Goal: Transaction & Acquisition: Purchase product/service

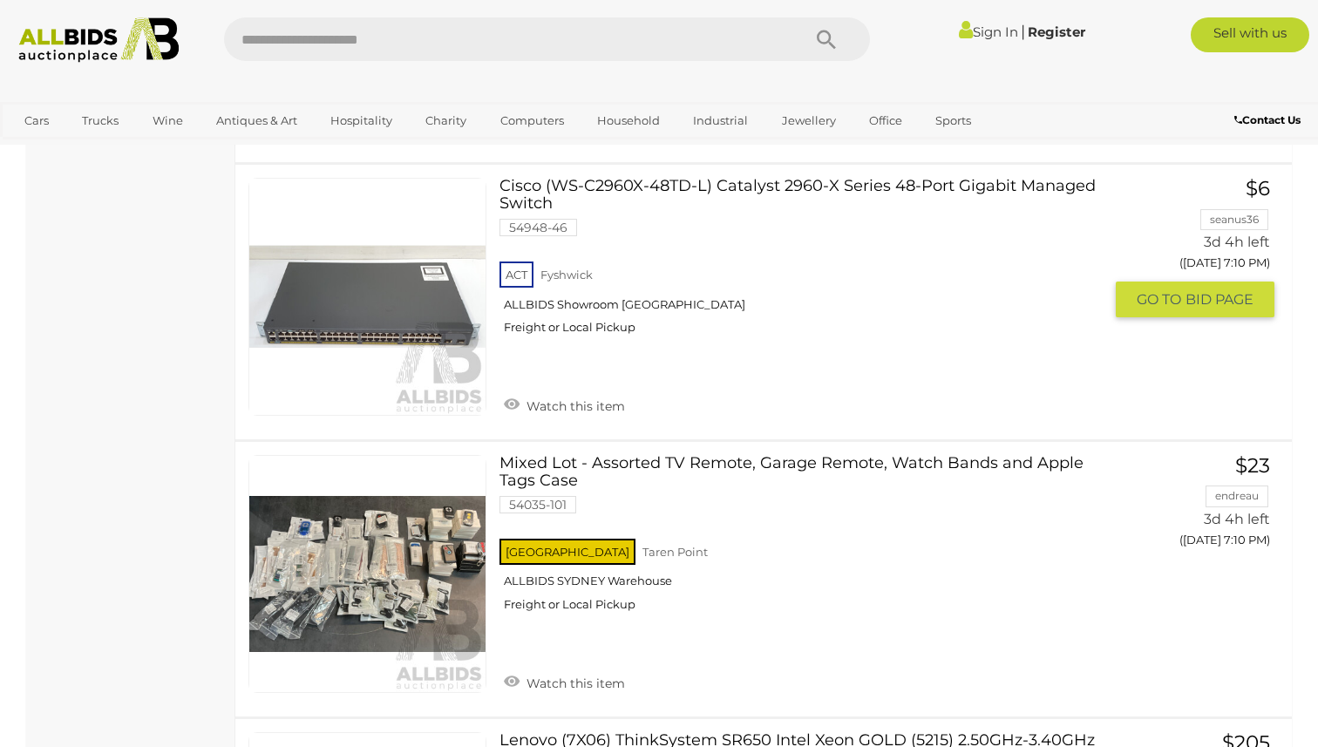
scroll to position [4129, 0]
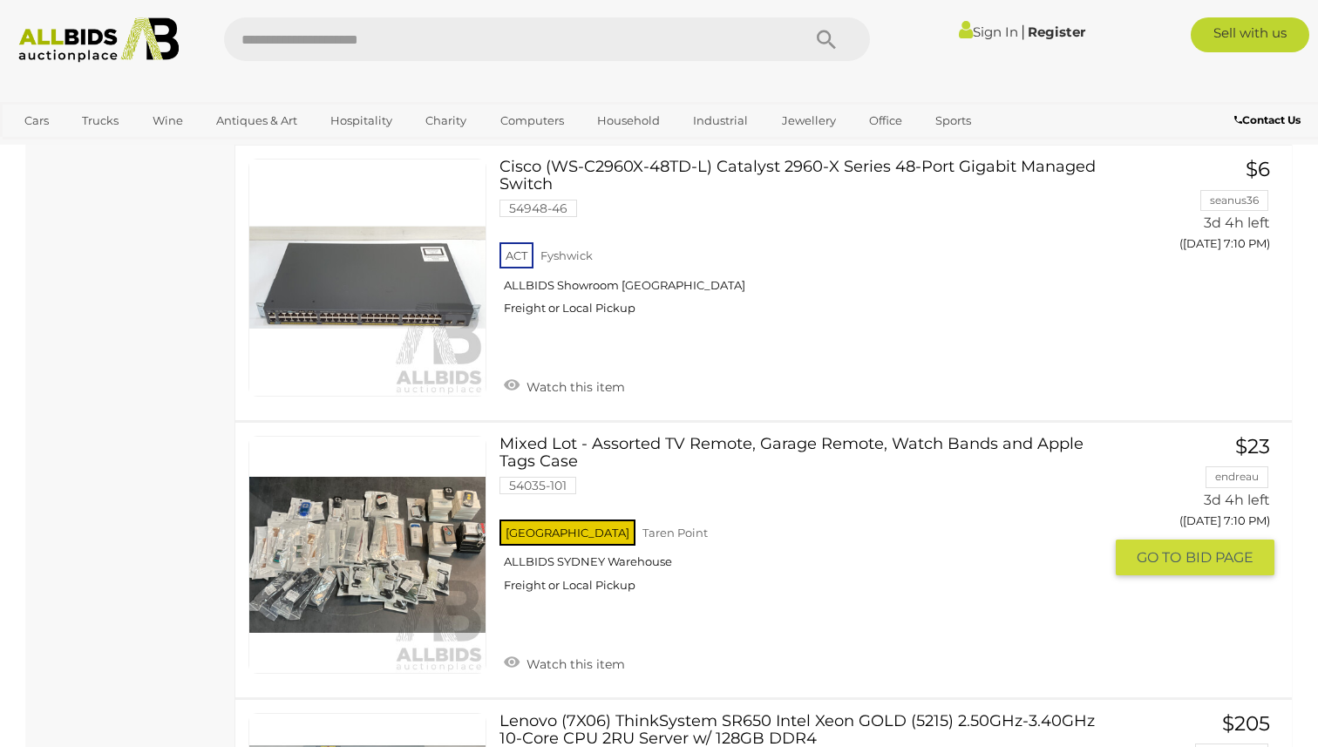
click at [449, 539] on link at bounding box center [367, 555] width 238 height 238
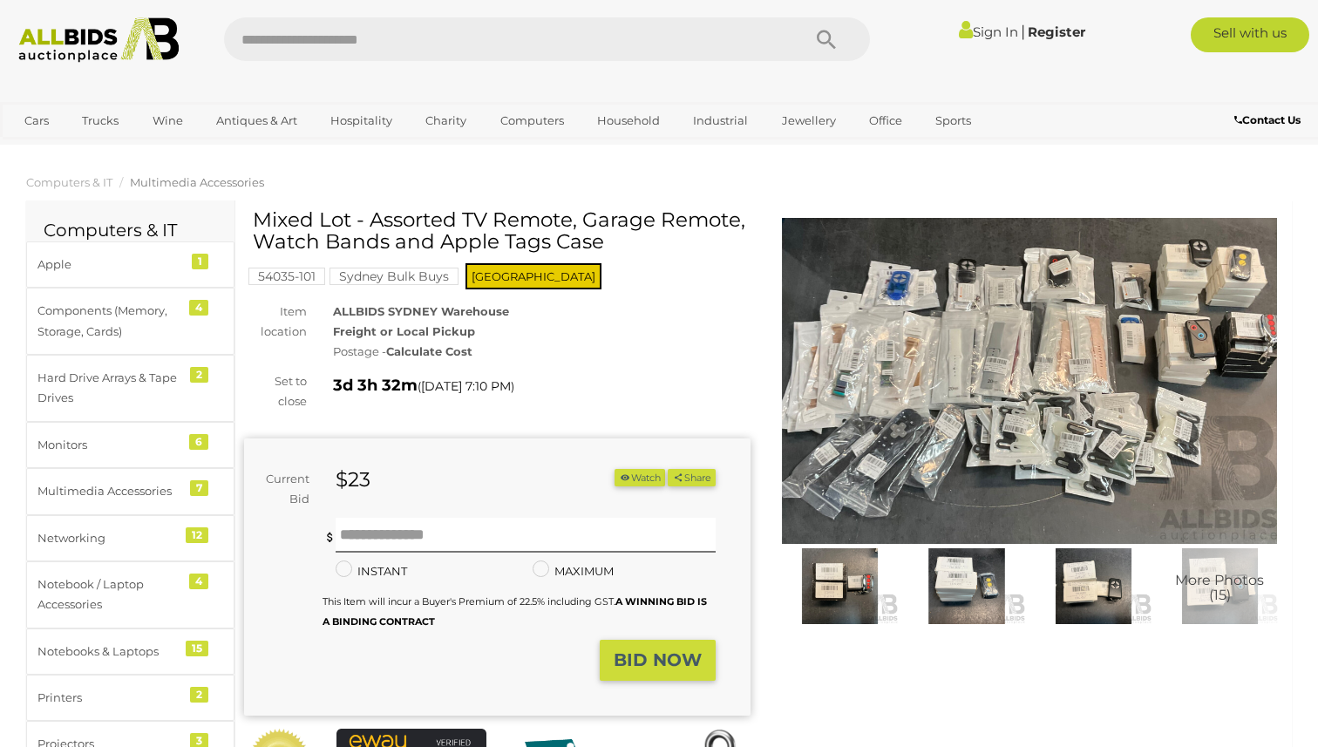
click at [1087, 355] on img at bounding box center [1030, 381] width 506 height 326
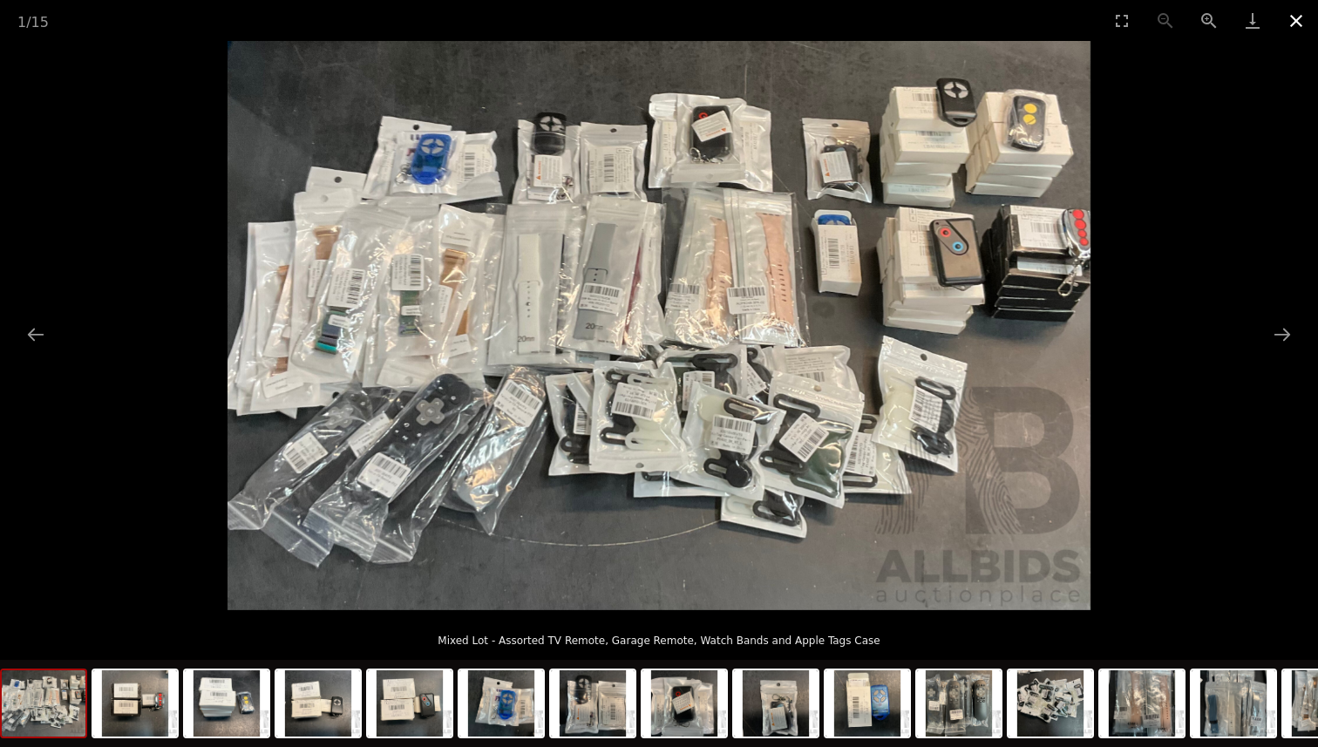
click at [1305, 24] on button "Close gallery" at bounding box center [1296, 20] width 44 height 41
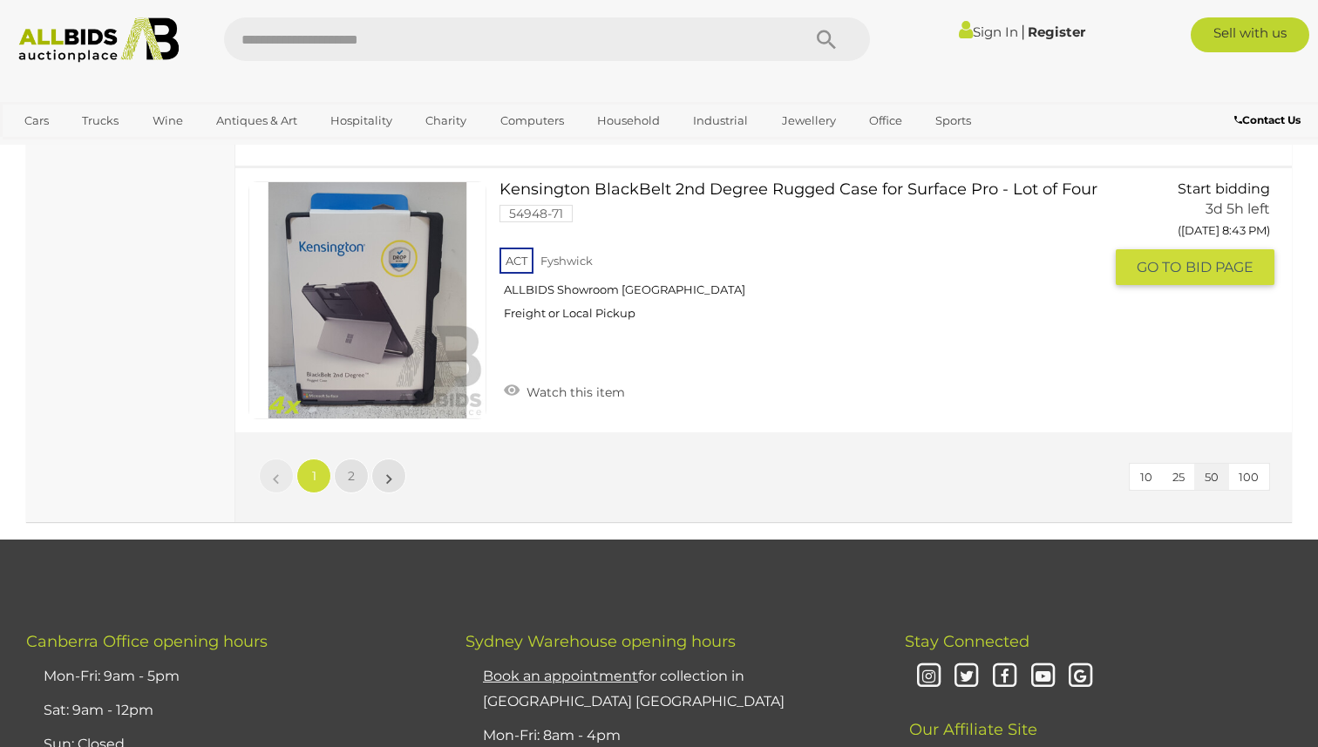
scroll to position [13667, 0]
click at [361, 477] on link "2" at bounding box center [351, 475] width 35 height 35
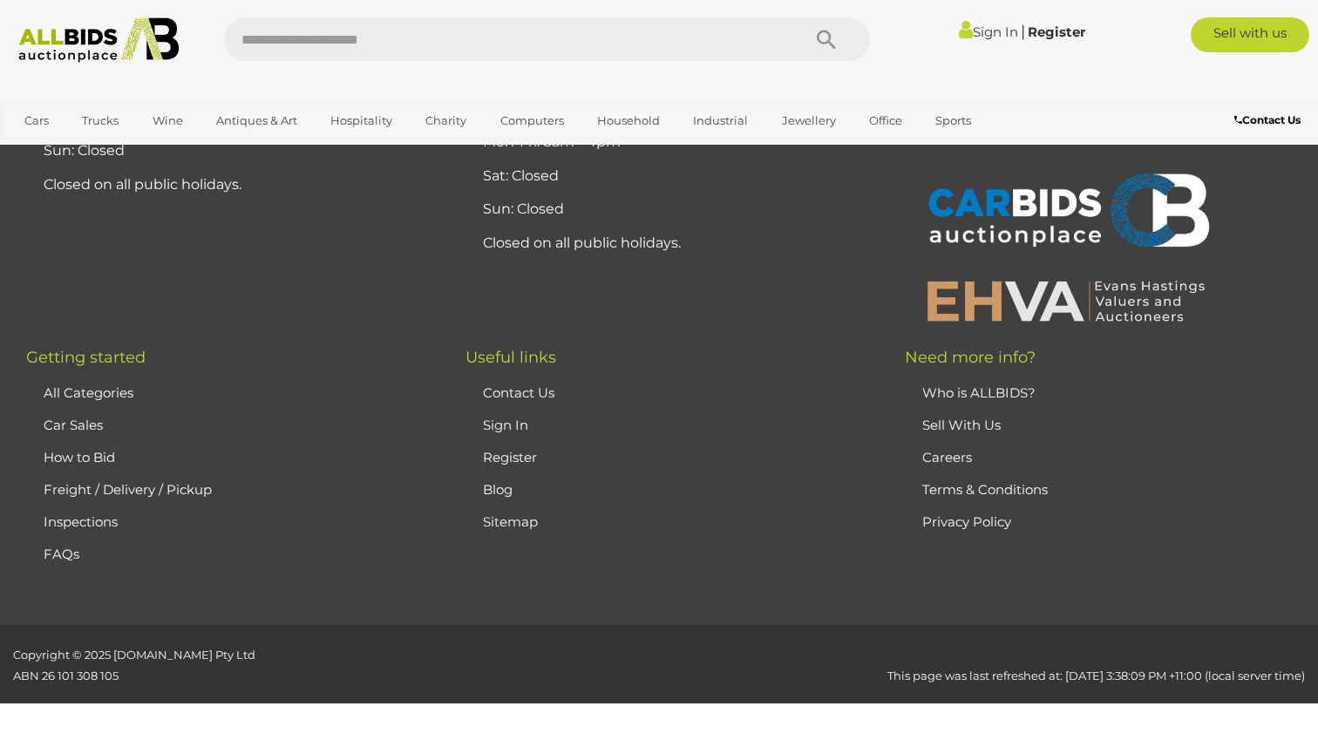
scroll to position [293, 0]
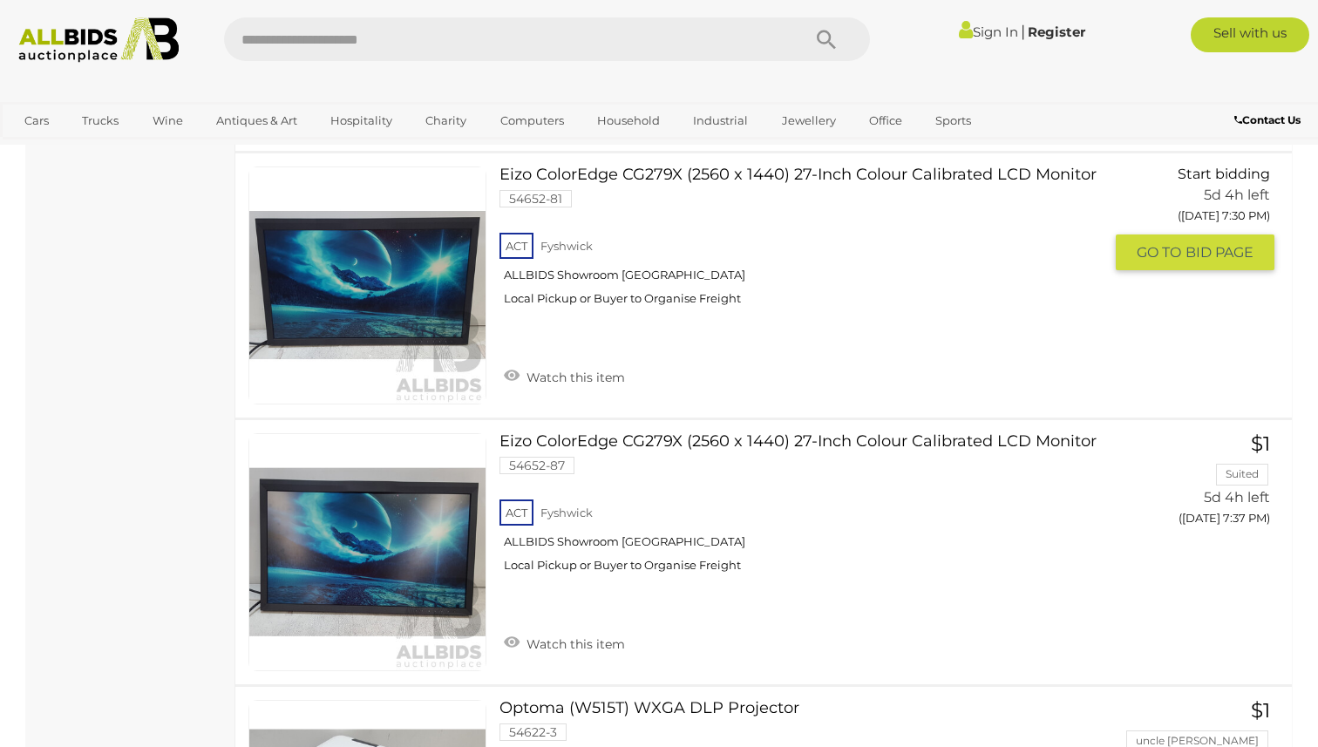
scroll to position [3873, 0]
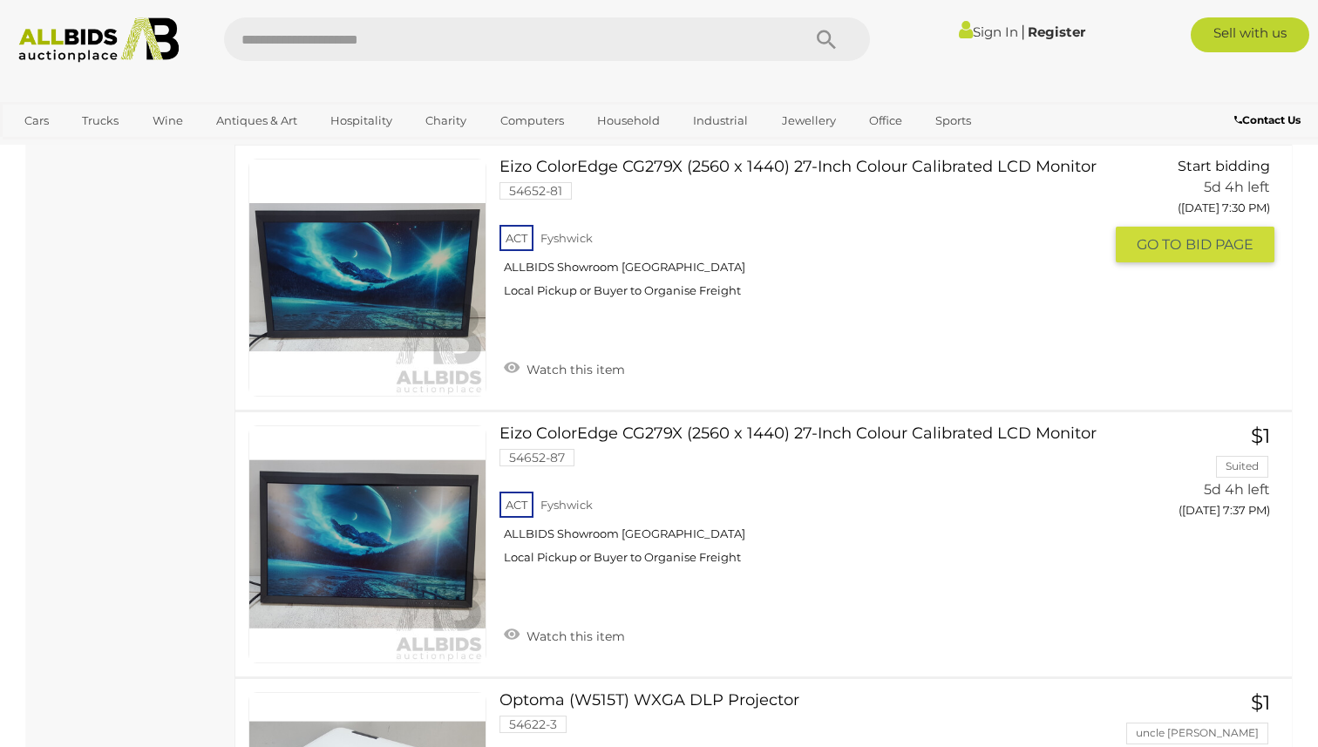
click at [557, 225] on div "ACT Fyshwick ALLBIDS Showroom Fyshwick Local Pickup or Buyer to Organise Freight" at bounding box center [800, 266] width 603 height 90
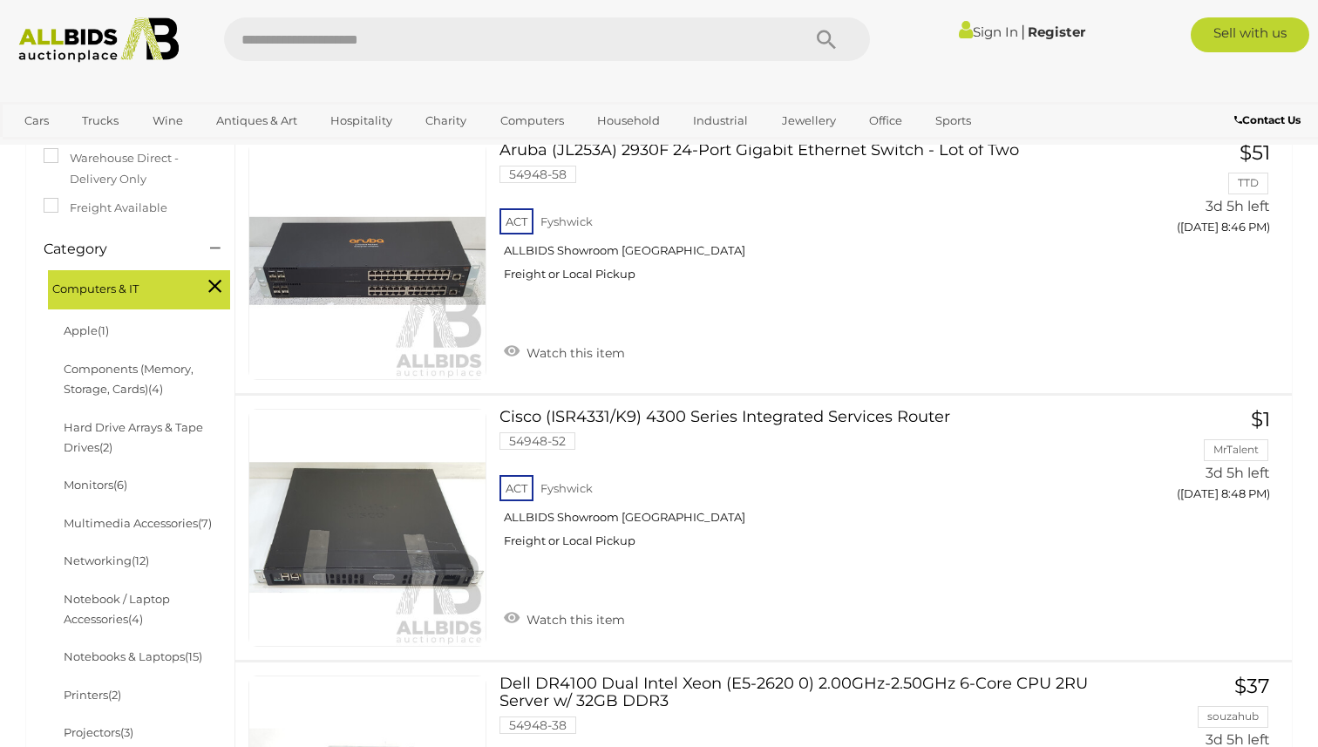
scroll to position [356, 0]
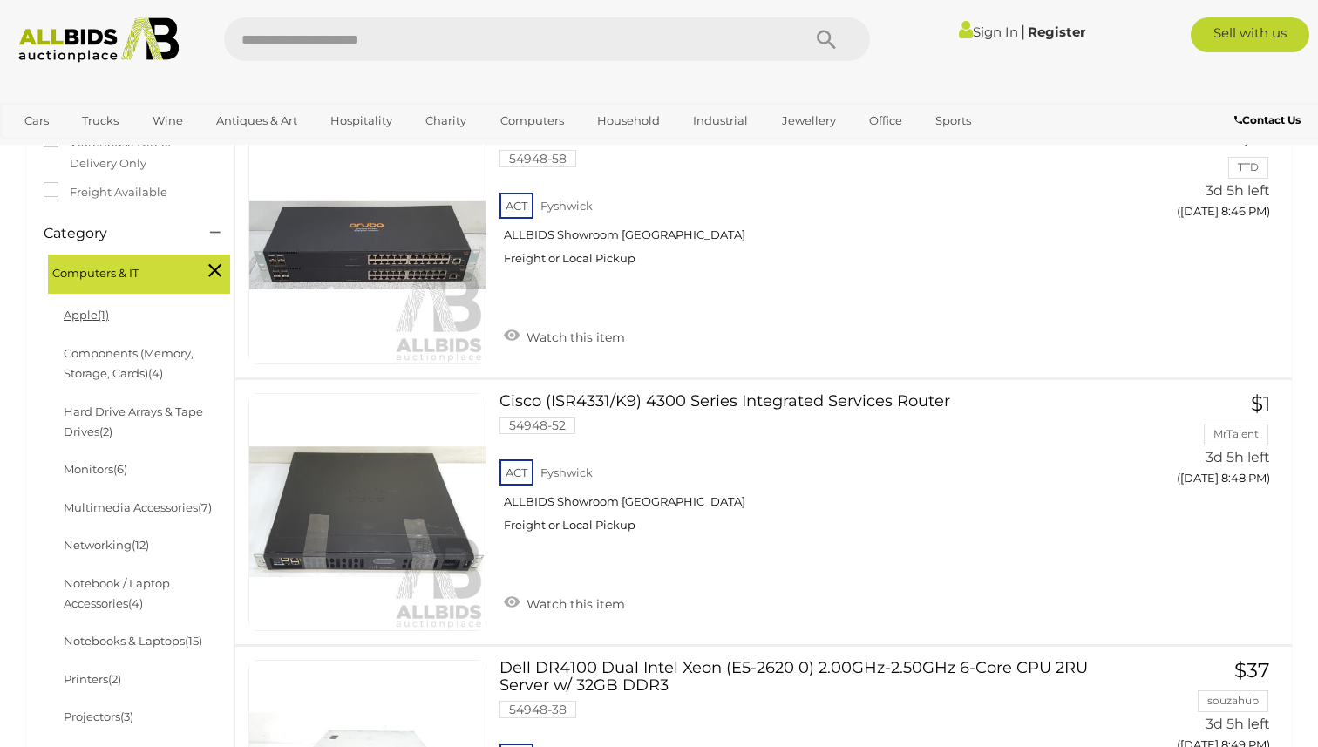
click at [84, 312] on link "Apple (1)" at bounding box center [86, 315] width 45 height 14
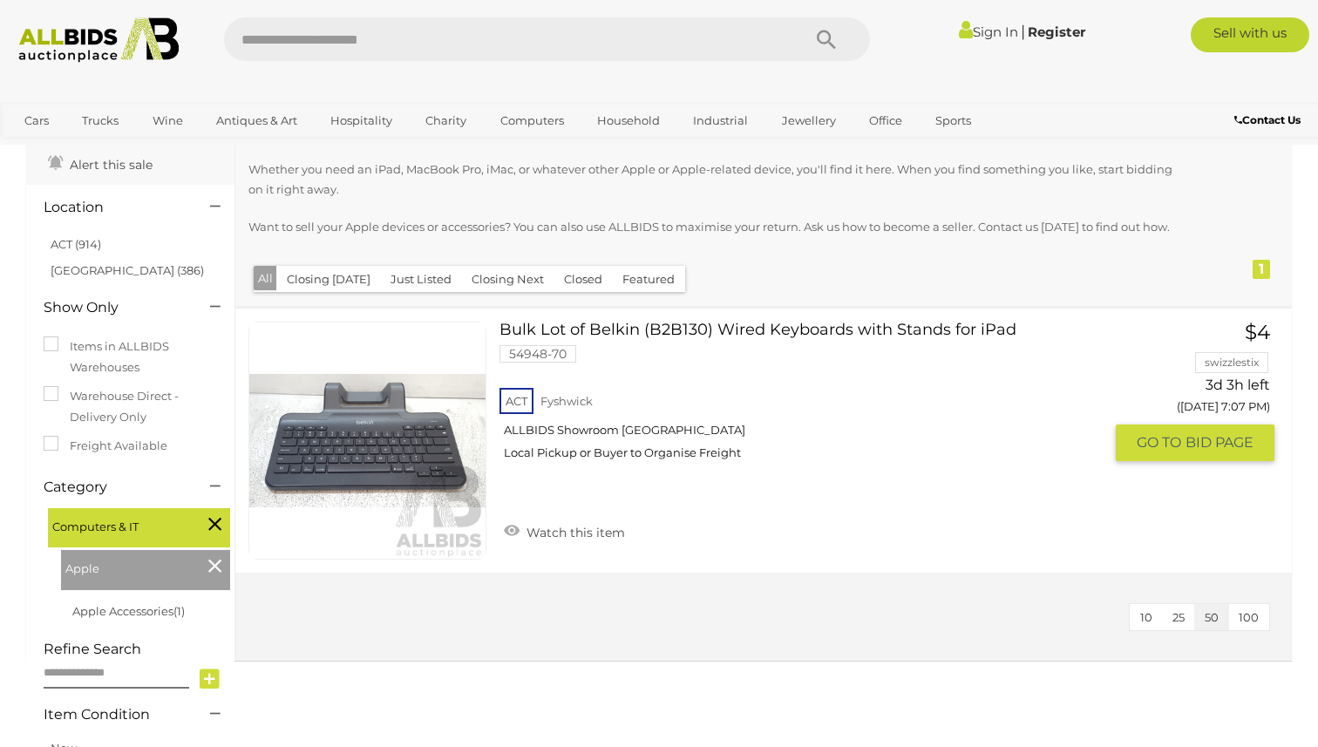
scroll to position [143, 0]
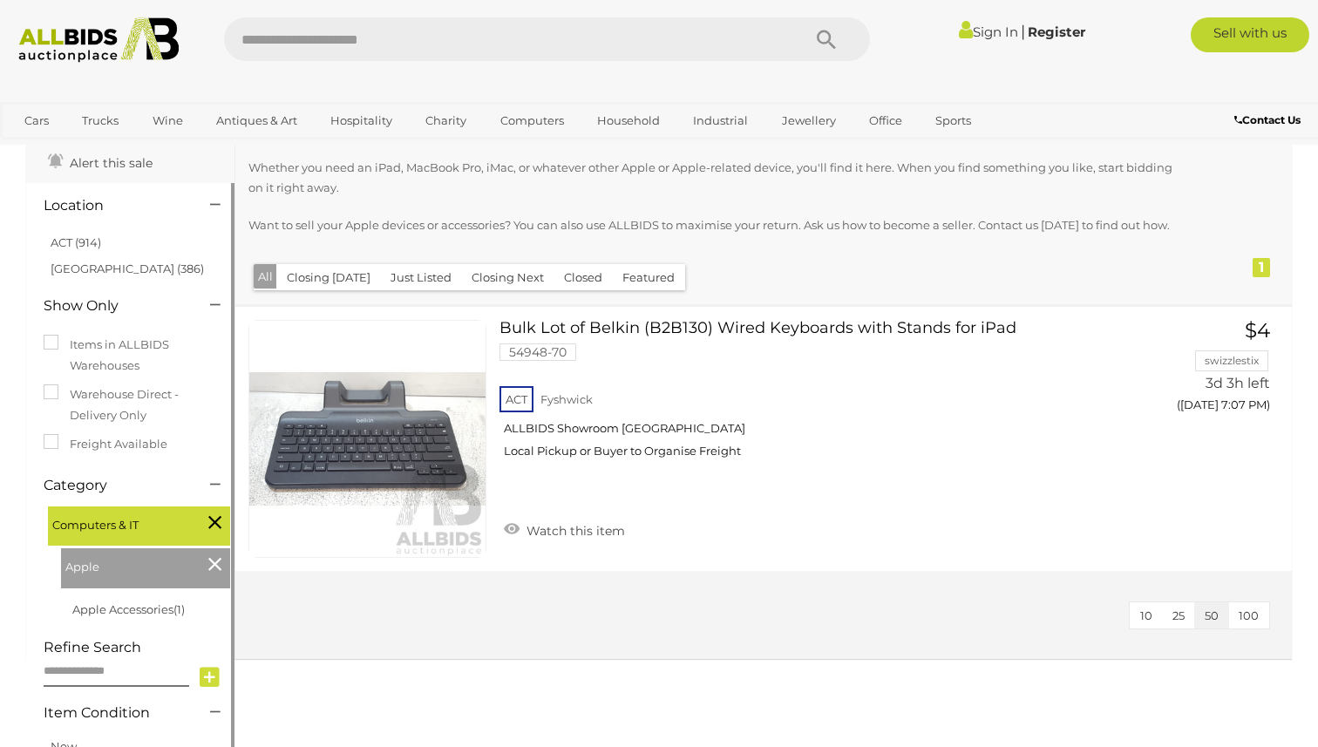
click at [207, 523] on div "Computers & IT" at bounding box center [139, 526] width 182 height 40
click at [220, 526] on icon at bounding box center [214, 522] width 13 height 23
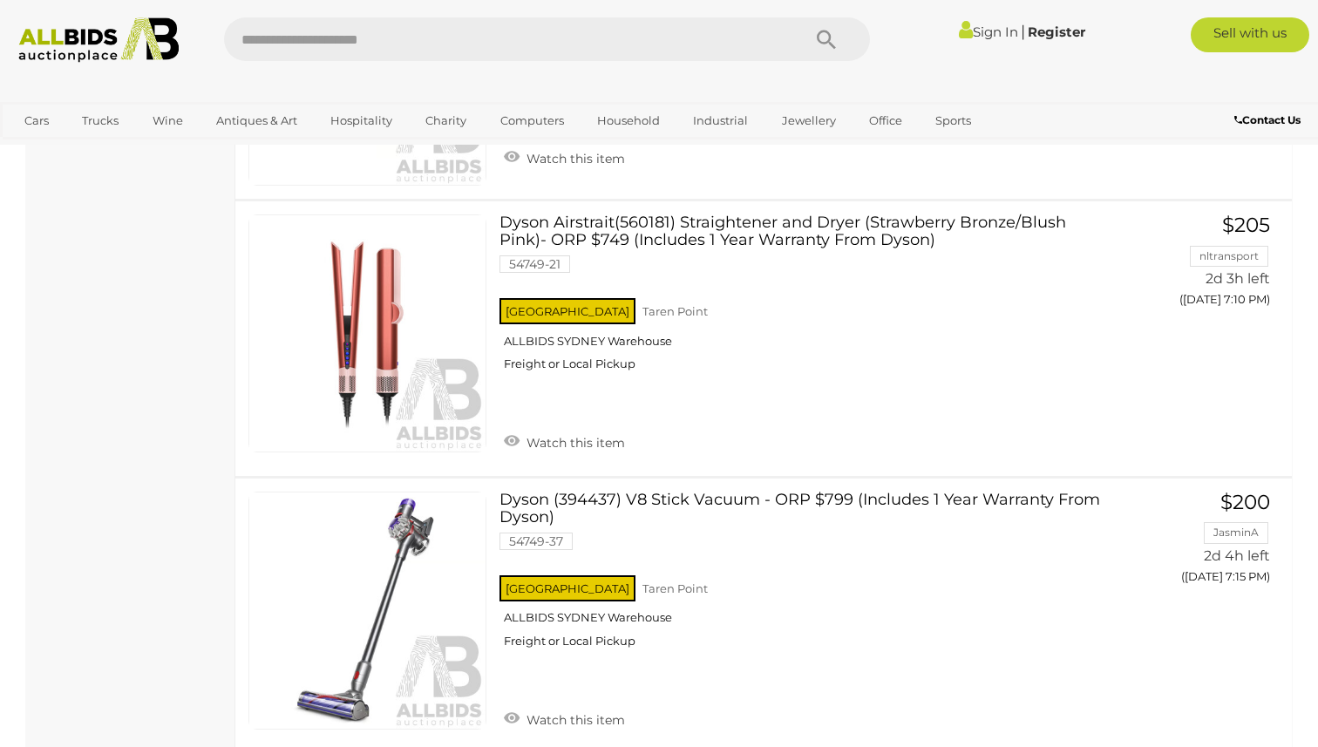
scroll to position [2642, 0]
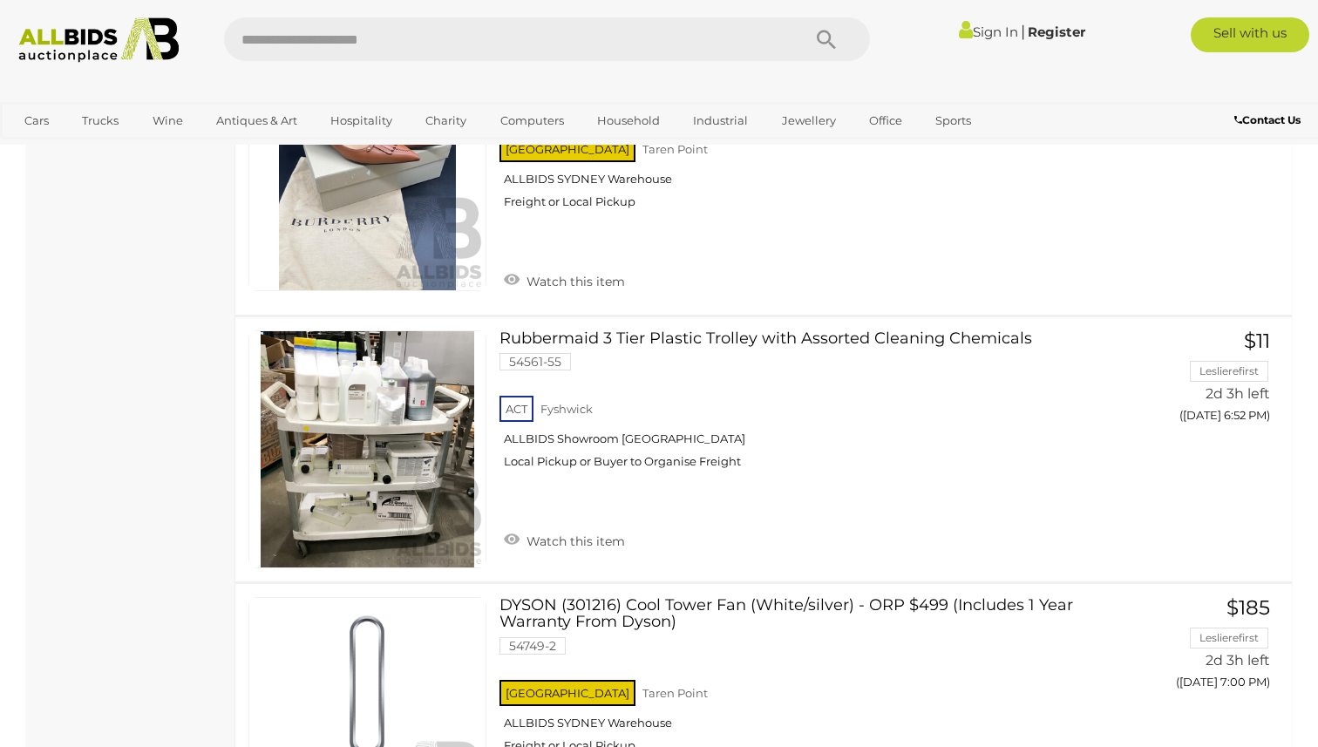
click at [478, 8] on div "Sign In |" at bounding box center [659, 33] width 1318 height 67
click at [474, 23] on input "text" at bounding box center [504, 39] width 560 height 44
type input "**"
click at [817, 42] on icon "Search" at bounding box center [826, 40] width 19 height 26
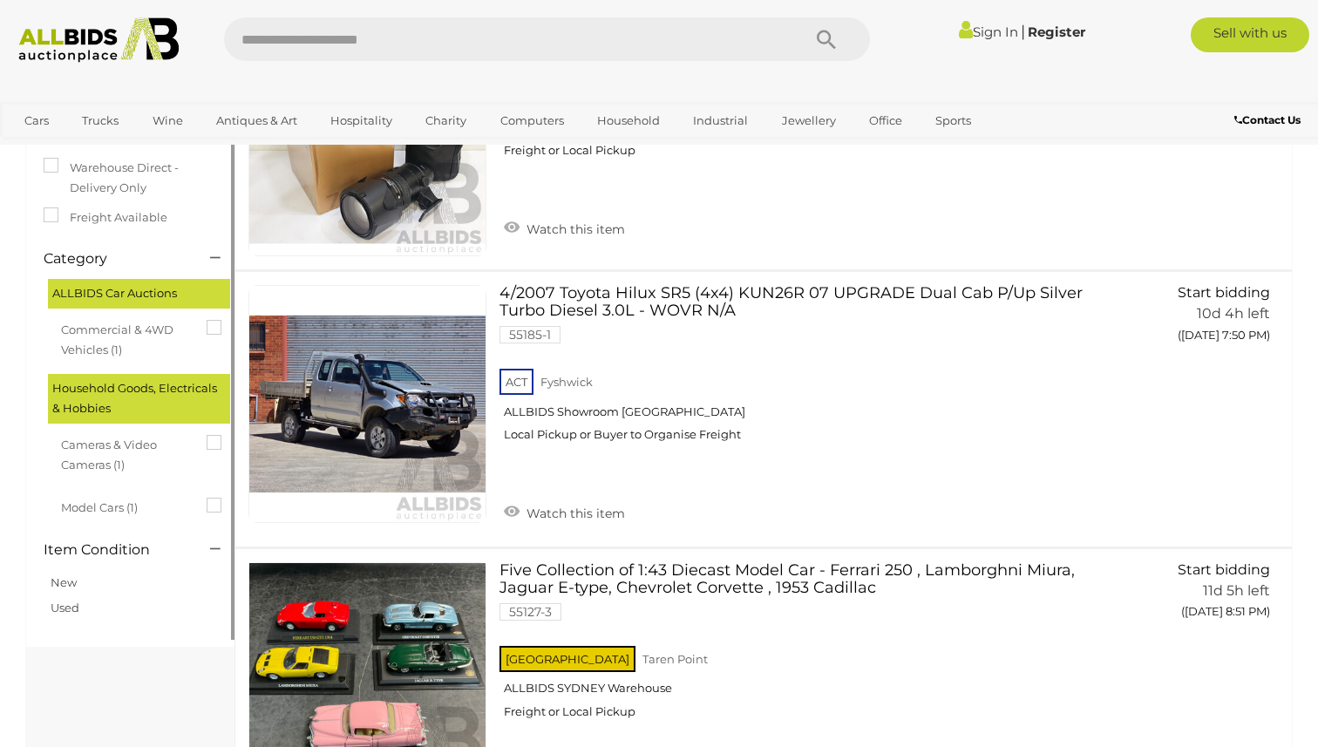
scroll to position [259, 0]
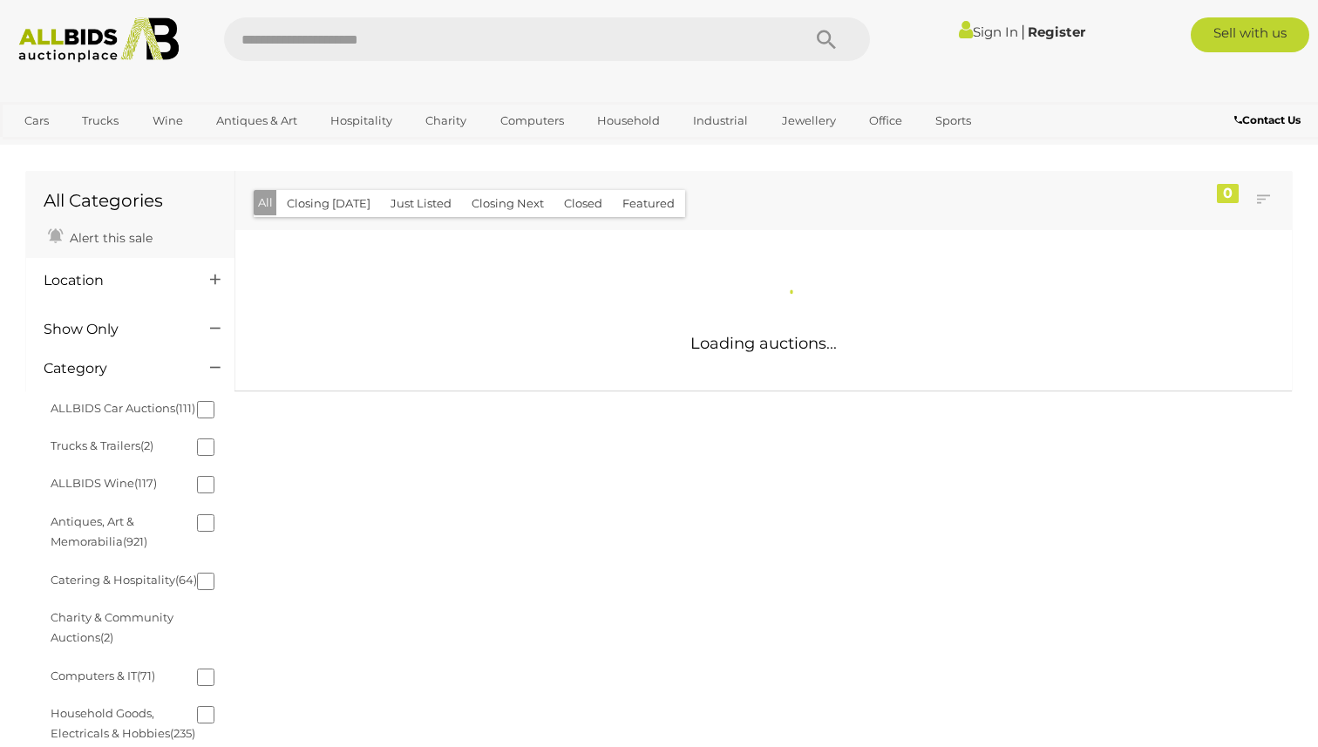
scroll to position [1454, 0]
